Goal: Contribute content

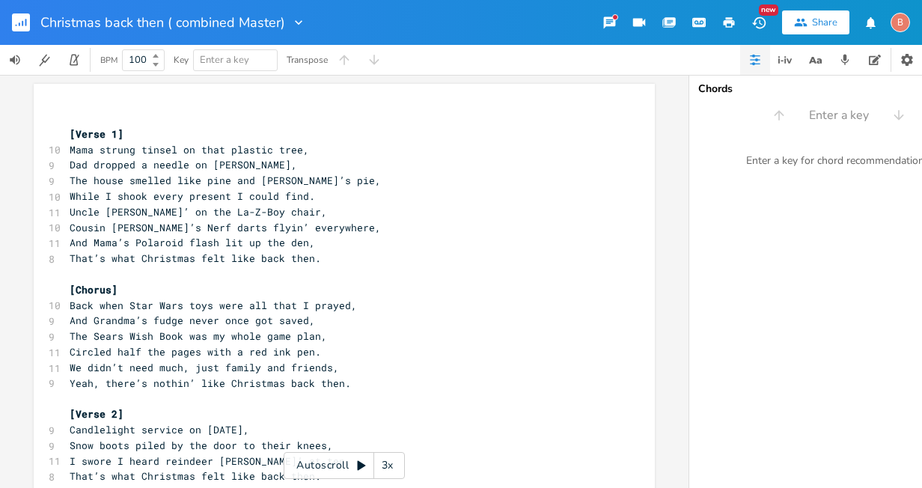
click at [23, 21] on rect "button" at bounding box center [21, 22] width 18 height 18
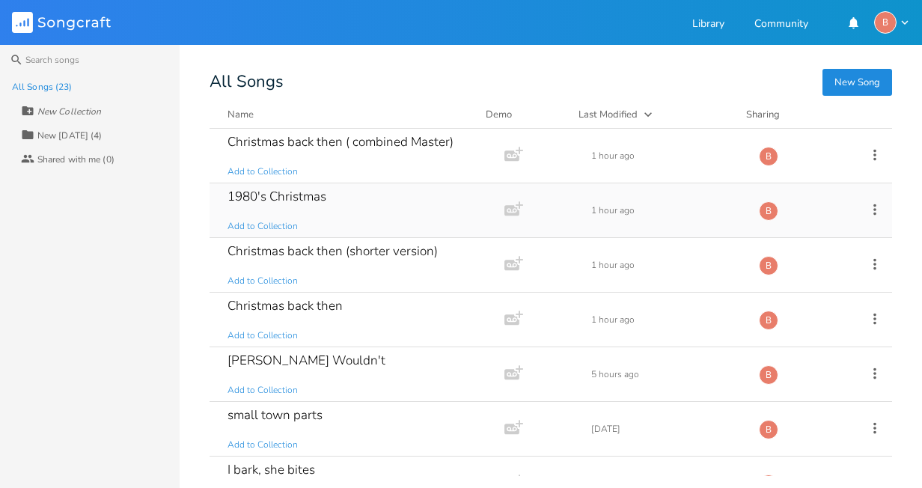
click at [301, 198] on div "1980's Christmas" at bounding box center [277, 196] width 99 height 13
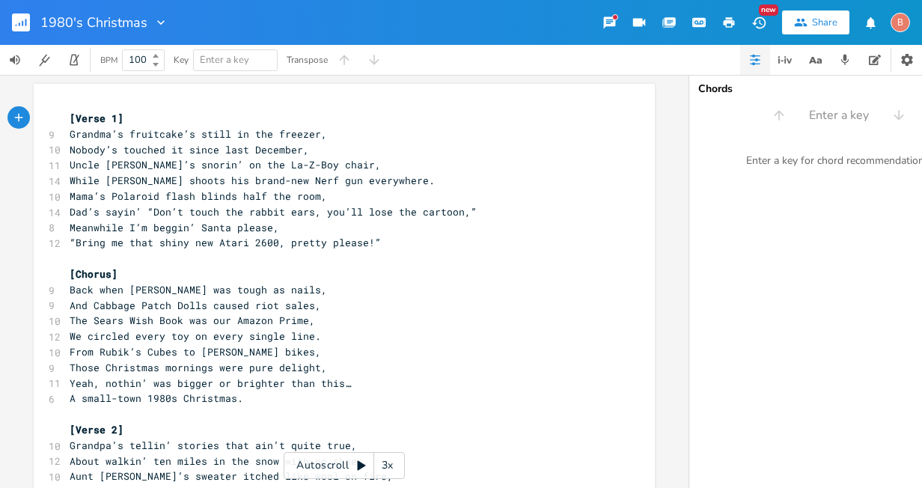
click at [190, 166] on span "Uncle [PERSON_NAME]’s snorin’ on the La-Z-Boy chair," at bounding box center [225, 164] width 311 height 13
click at [196, 168] on span "Uncle [PERSON_NAME]’s snorin’ on the La-Z-Boy chair," at bounding box center [225, 164] width 311 height 13
type textarea "in"
click at [180, 166] on span "Uncle [PERSON_NAME]’s snorin’in the La-Z-Boy chair," at bounding box center [222, 164] width 305 height 13
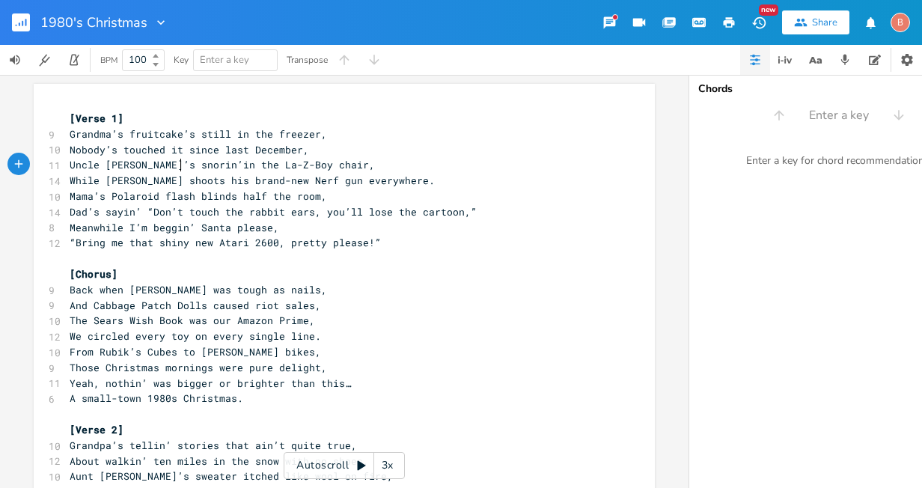
click at [176, 165] on span "Uncle [PERSON_NAME]’s snorin’in the La-Z-Boy chair," at bounding box center [222, 164] width 305 height 13
click at [171, 181] on span "While [PERSON_NAME] shoots his brand-new Nerf gun everywhere." at bounding box center [252, 180] width 365 height 13
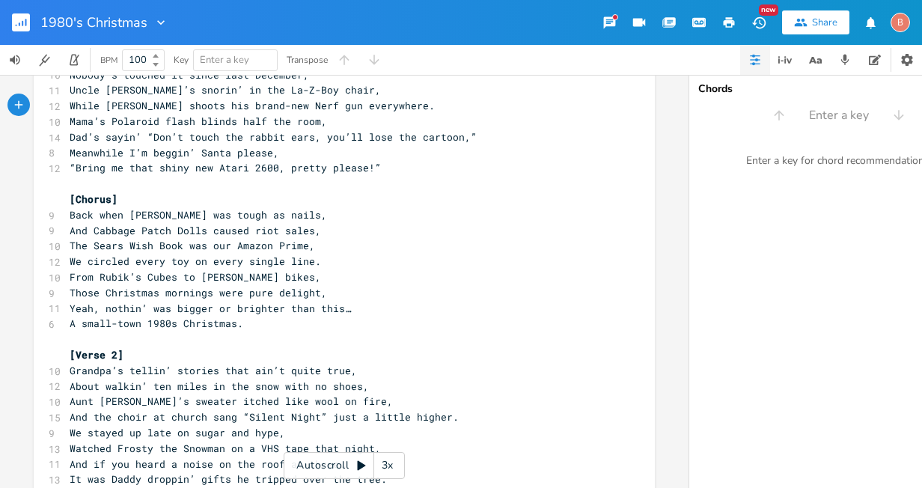
scroll to position [150, 0]
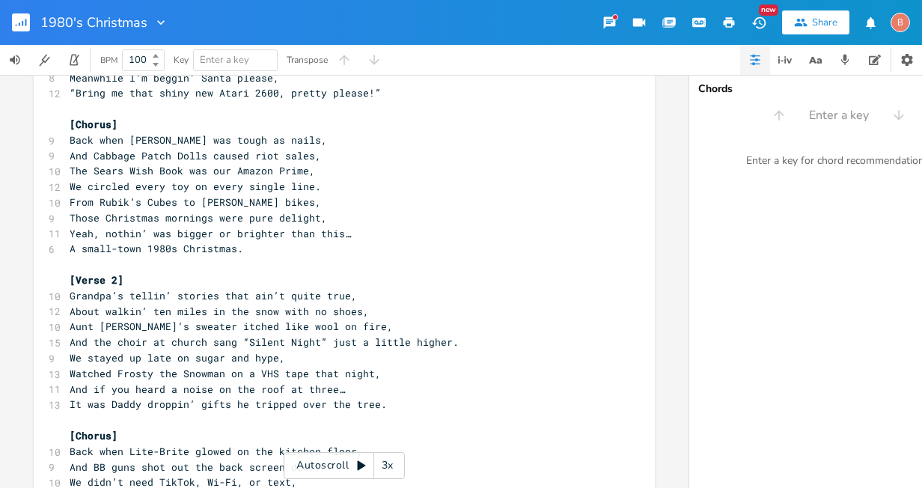
type textarea "[PERSON_NAME]"
click at [19, 20] on rect "button" at bounding box center [21, 22] width 18 height 18
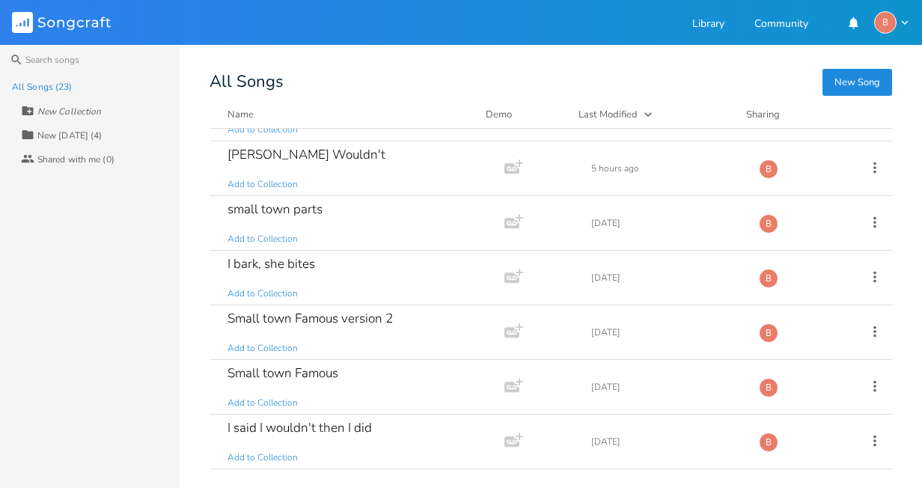
scroll to position [225, 0]
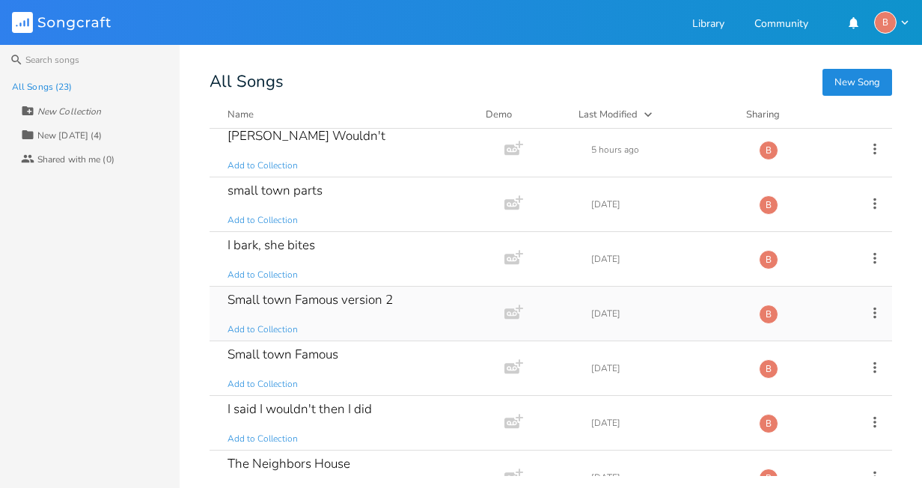
click at [326, 301] on div "Small town Famous version 2" at bounding box center [310, 299] width 165 height 13
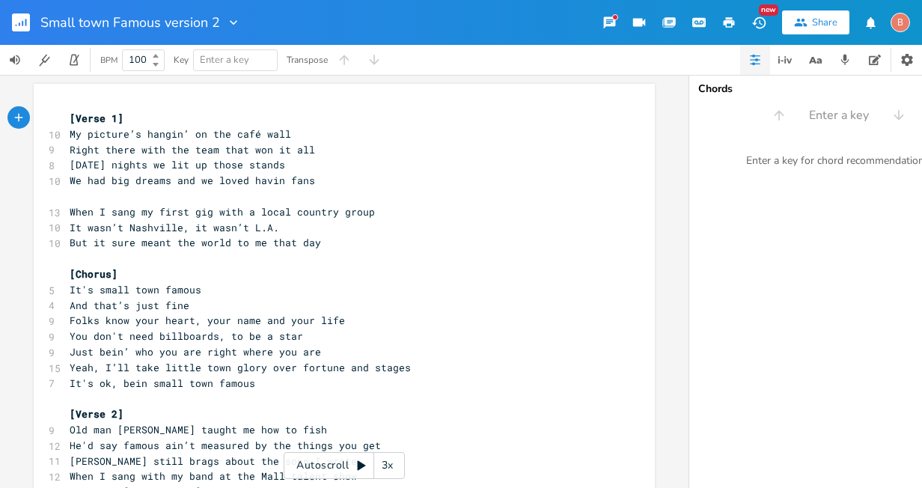
click at [22, 19] on rect "button" at bounding box center [21, 22] width 18 height 18
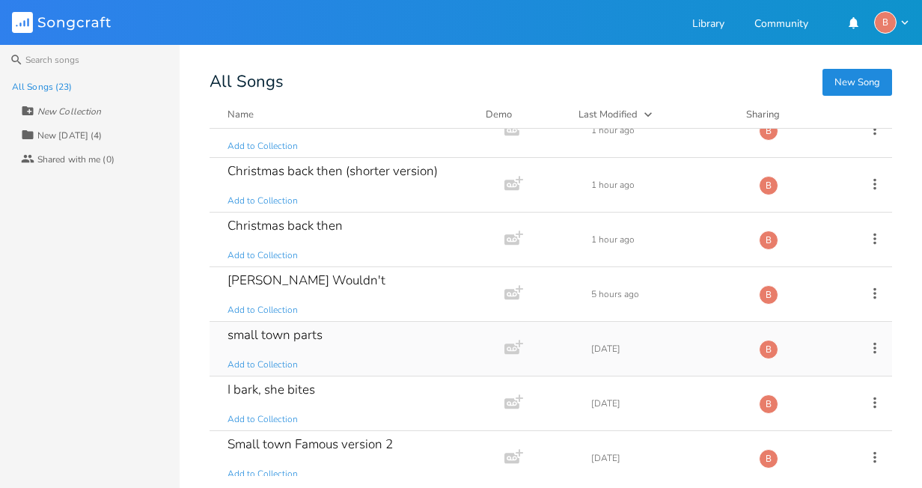
scroll to position [150, 0]
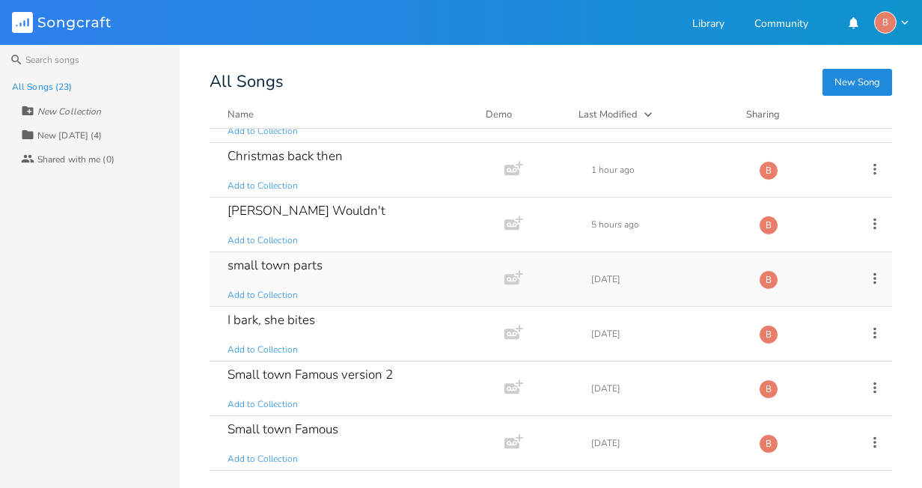
click at [284, 264] on div "small town parts" at bounding box center [275, 265] width 95 height 13
